Goal: Task Accomplishment & Management: Use online tool/utility

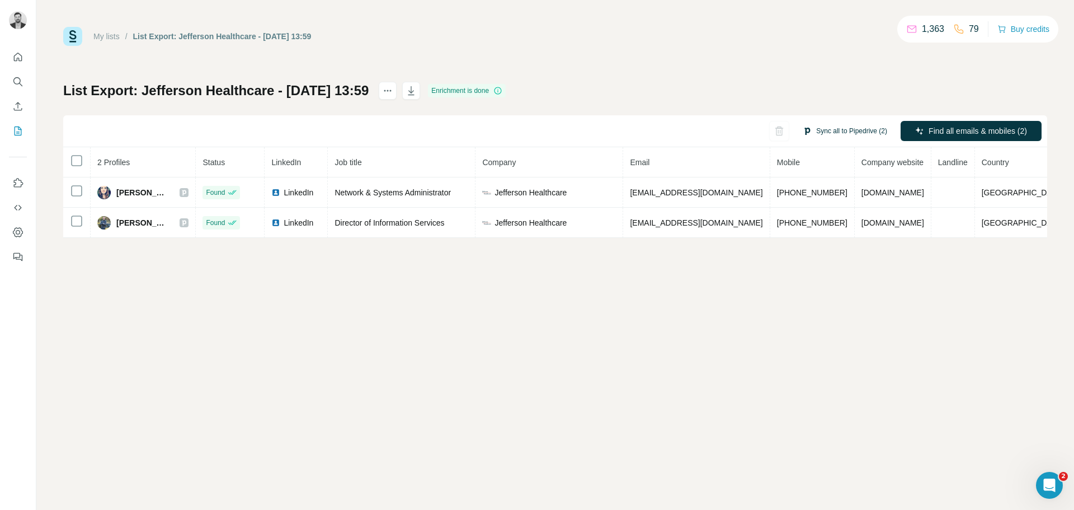
click at [854, 126] on button "Sync all to Pipedrive (2)" at bounding box center [845, 131] width 100 height 17
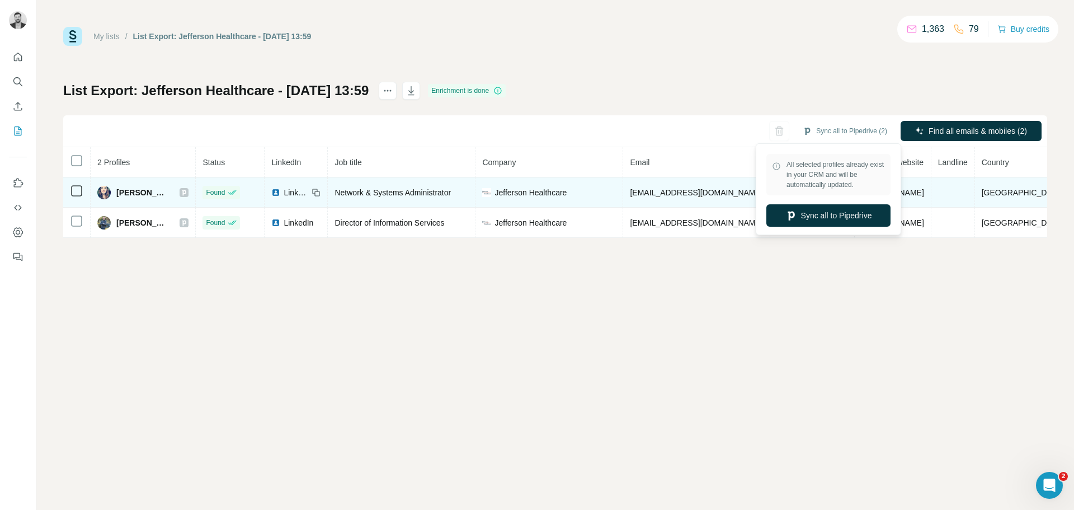
drag, startPoint x: 931, startPoint y: 280, endPoint x: 959, endPoint y: 206, distance: 78.8
click at [931, 276] on div "My lists / List Export: Jefferson Healthcare - 09/10/2025 13:59 1,363 79 Buy cr…" at bounding box center [555, 255] width 1038 height 510
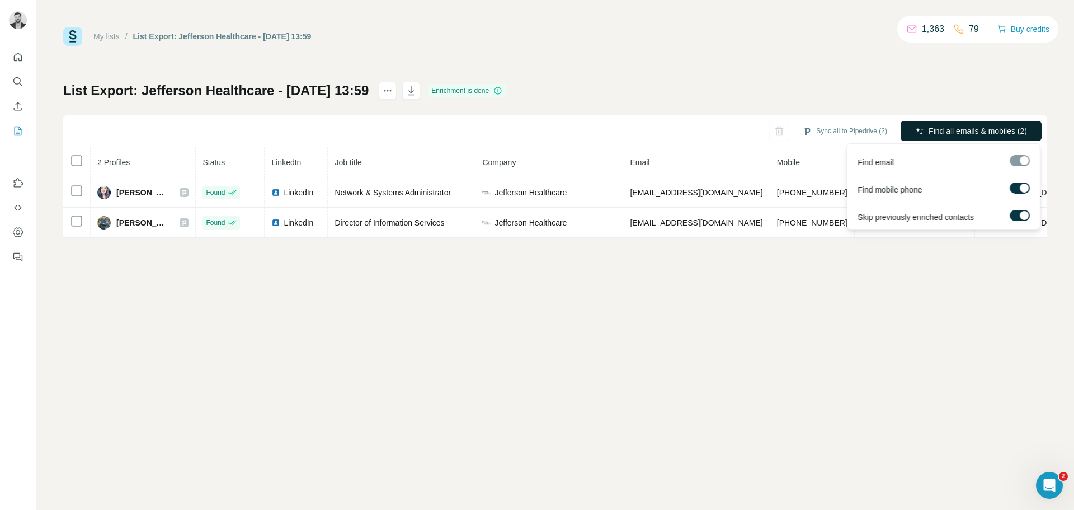
click at [976, 131] on span "Find all emails & mobiles (2)" at bounding box center [978, 130] width 98 height 11
click at [944, 130] on span "Find all emails & mobiles (2)" at bounding box center [978, 130] width 98 height 11
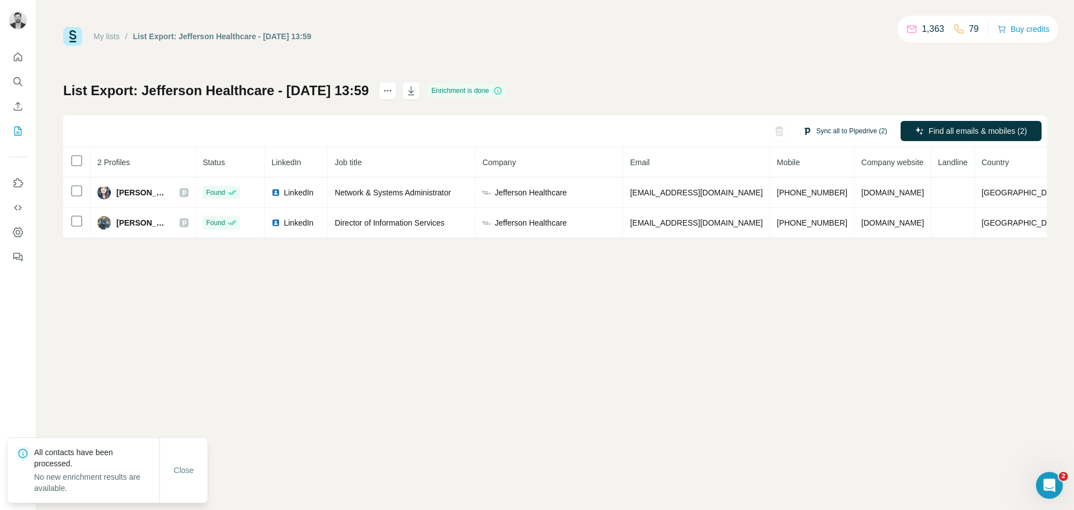
click at [825, 135] on button "Sync all to Pipedrive (2)" at bounding box center [845, 131] width 100 height 17
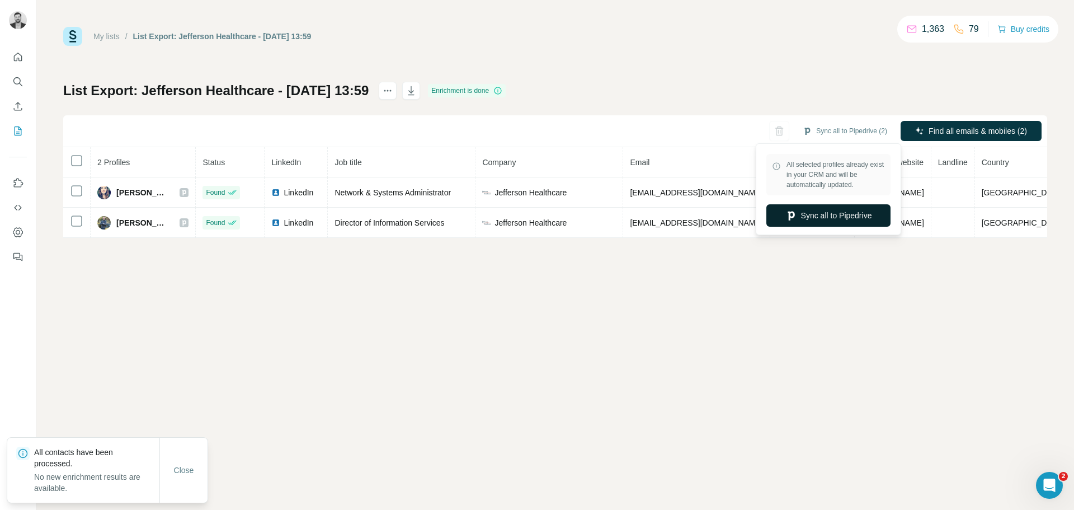
click at [826, 213] on button "Sync all to Pipedrive" at bounding box center [828, 215] width 124 height 22
